Goal: Information Seeking & Learning: Learn about a topic

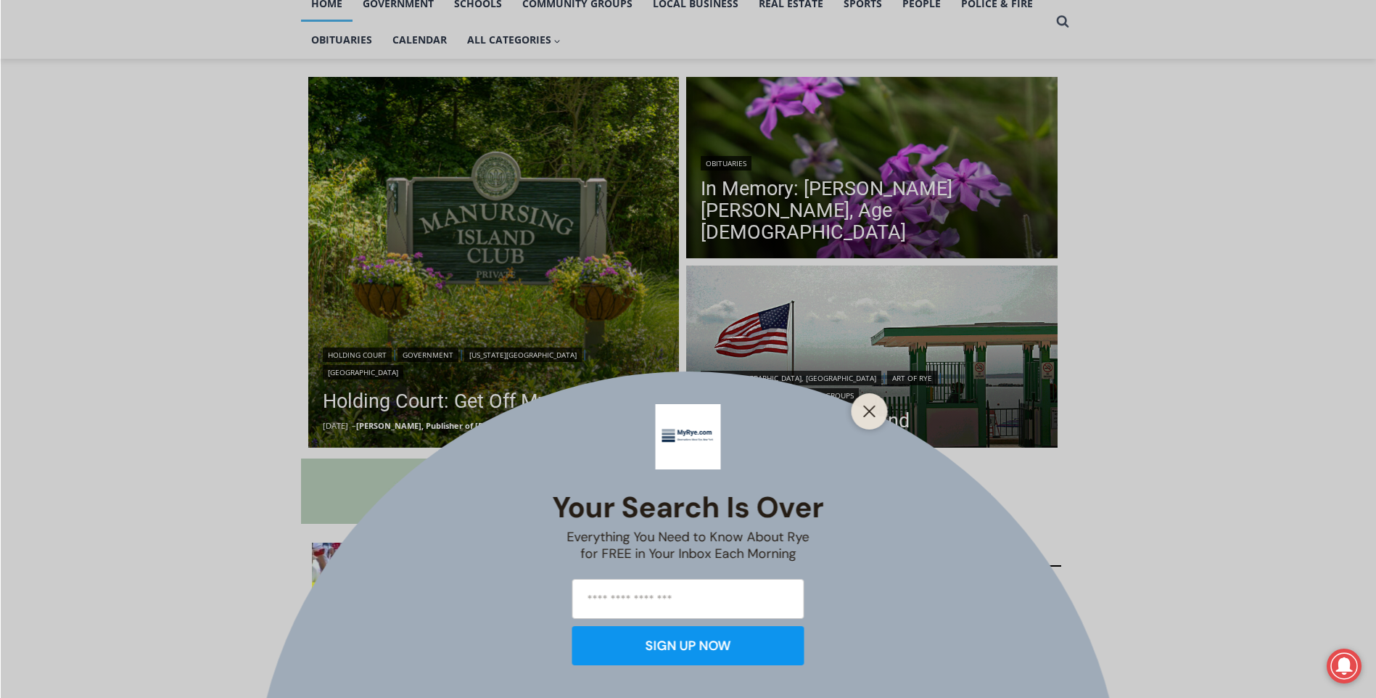
scroll to position [508, 0]
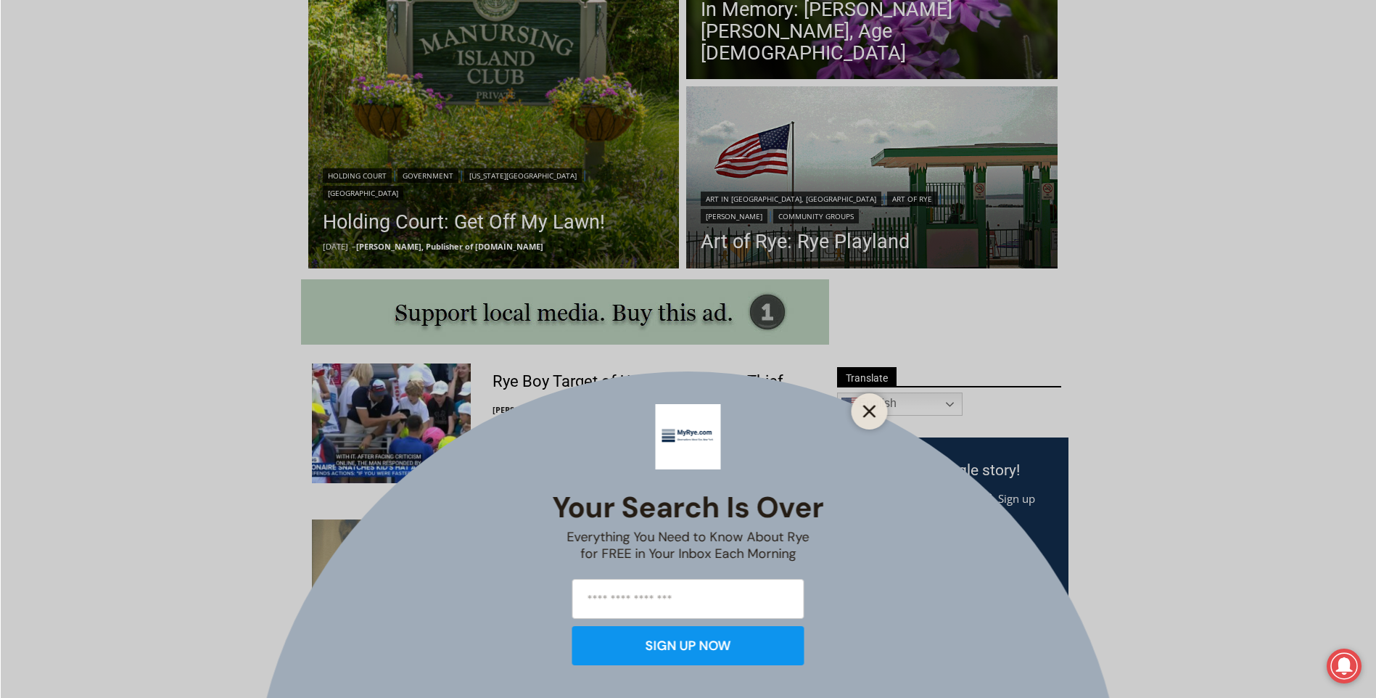
click at [870, 411] on line "Close" at bounding box center [869, 411] width 10 height 10
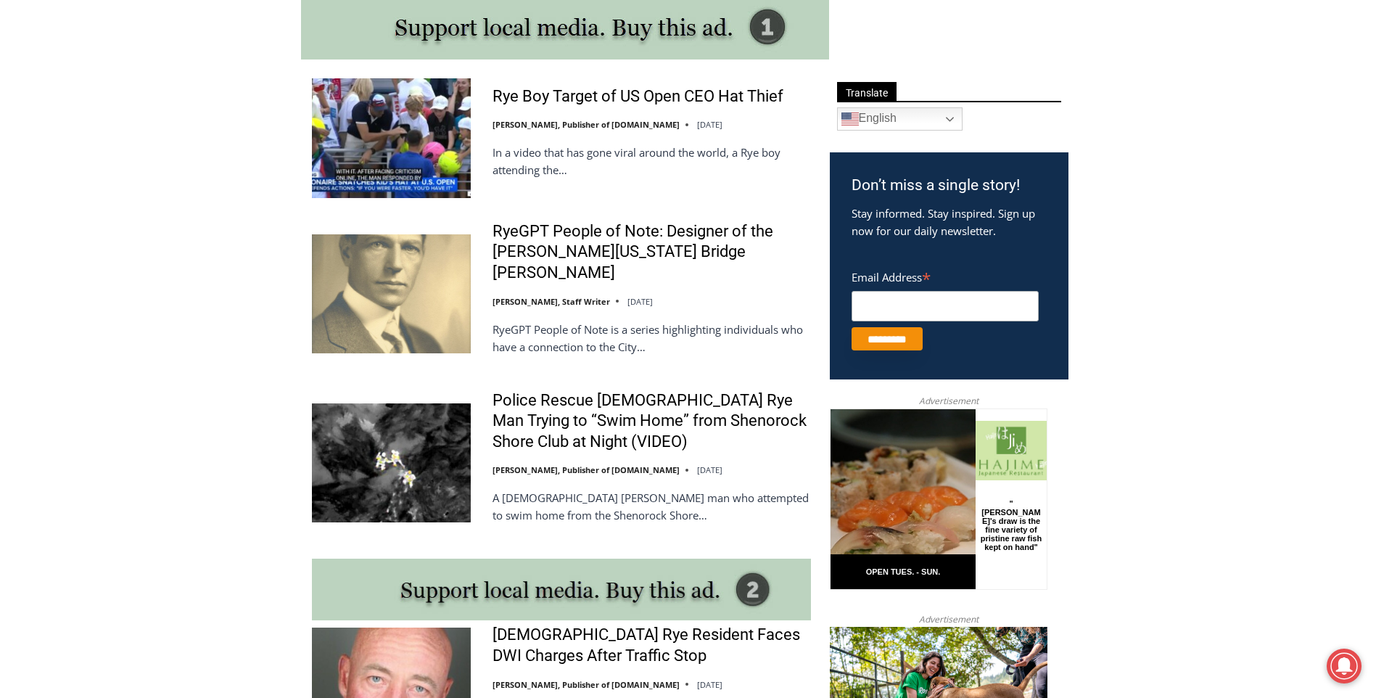
scroll to position [870, 0]
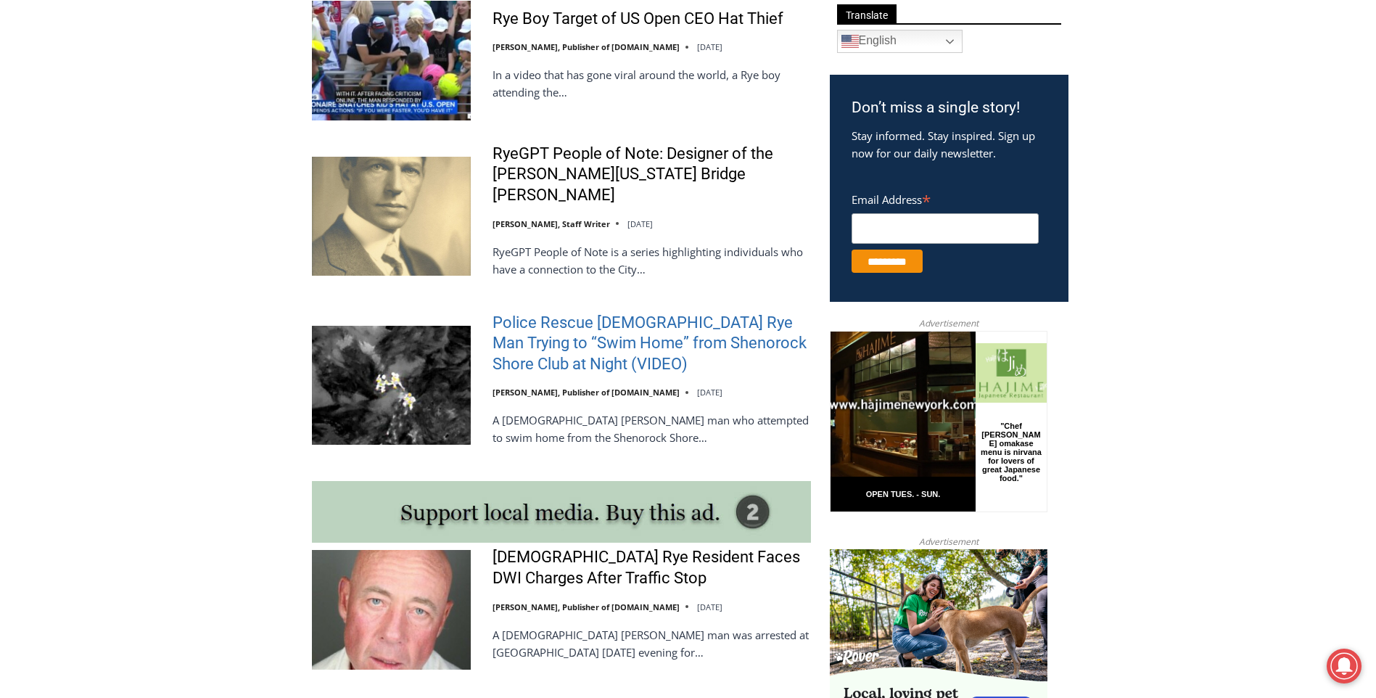
click at [631, 334] on link "Police Rescue [DEMOGRAPHIC_DATA] Rye Man Trying to “Swim Home” from Shenorock S…" at bounding box center [652, 344] width 318 height 62
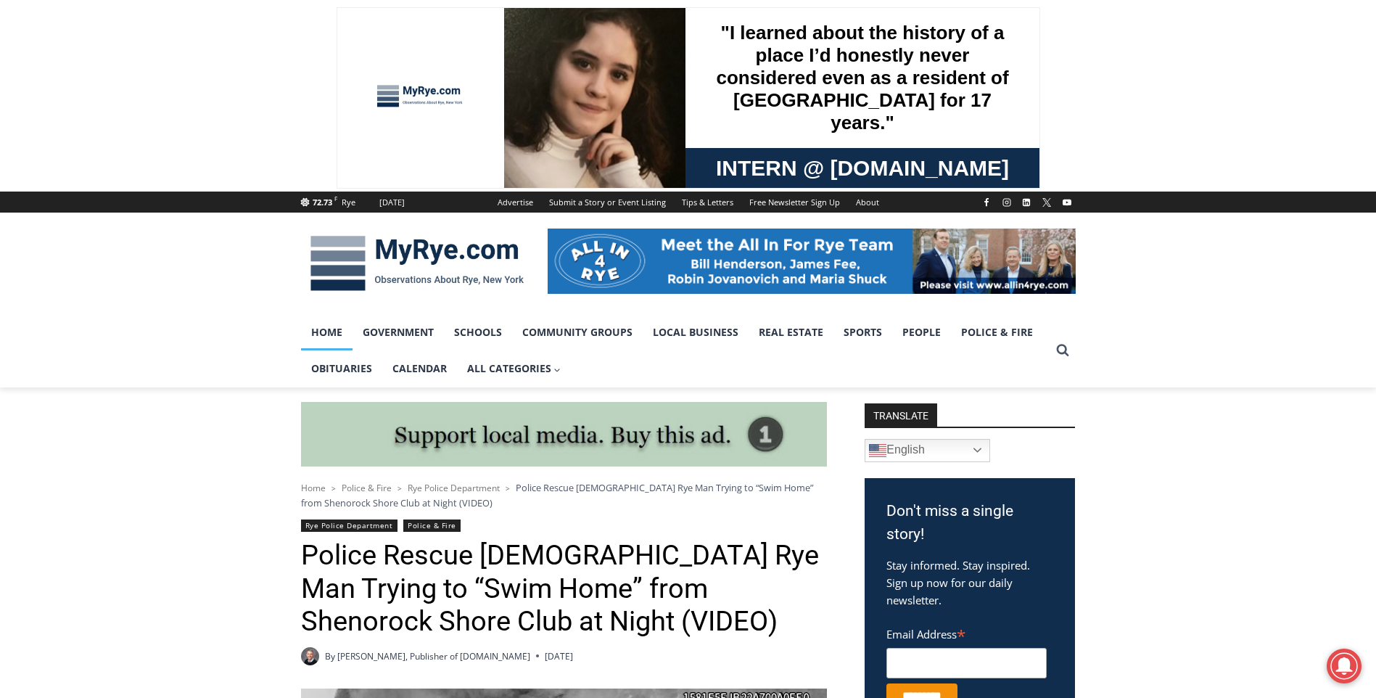
click at [325, 337] on link "Home" at bounding box center [326, 332] width 51 height 36
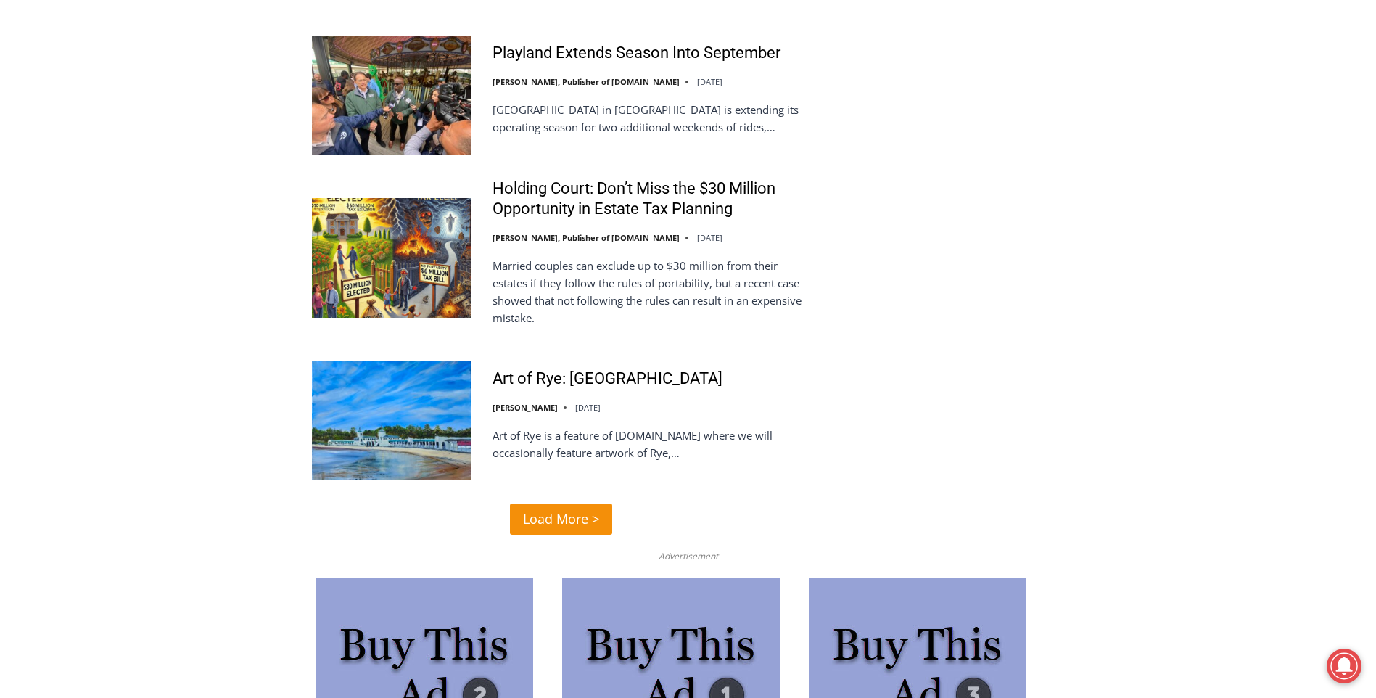
scroll to position [3601, 0]
